Goal: Navigation & Orientation: Find specific page/section

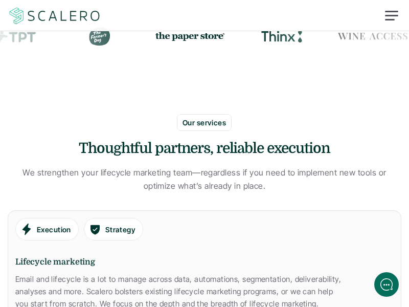
scroll to position [13, 0]
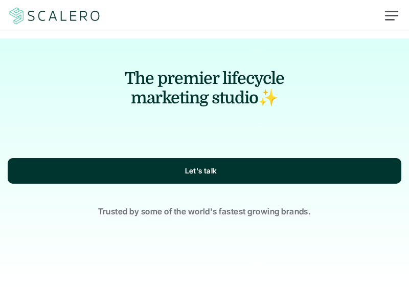
scroll to position [307, 0]
